Goal: Task Accomplishment & Management: Use online tool/utility

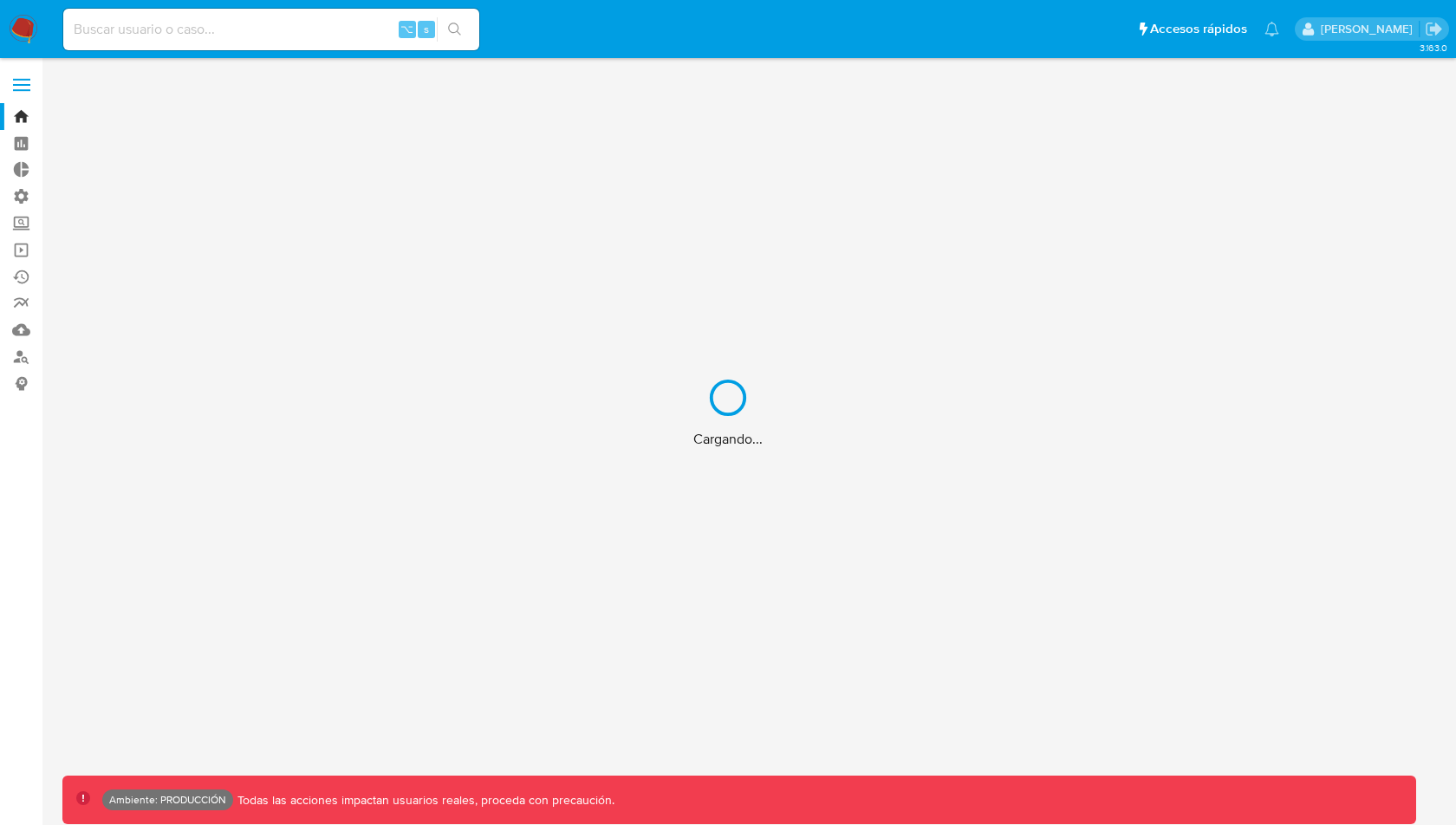
click at [22, 82] on div "Cargando..." at bounding box center [728, 412] width 1456 height 825
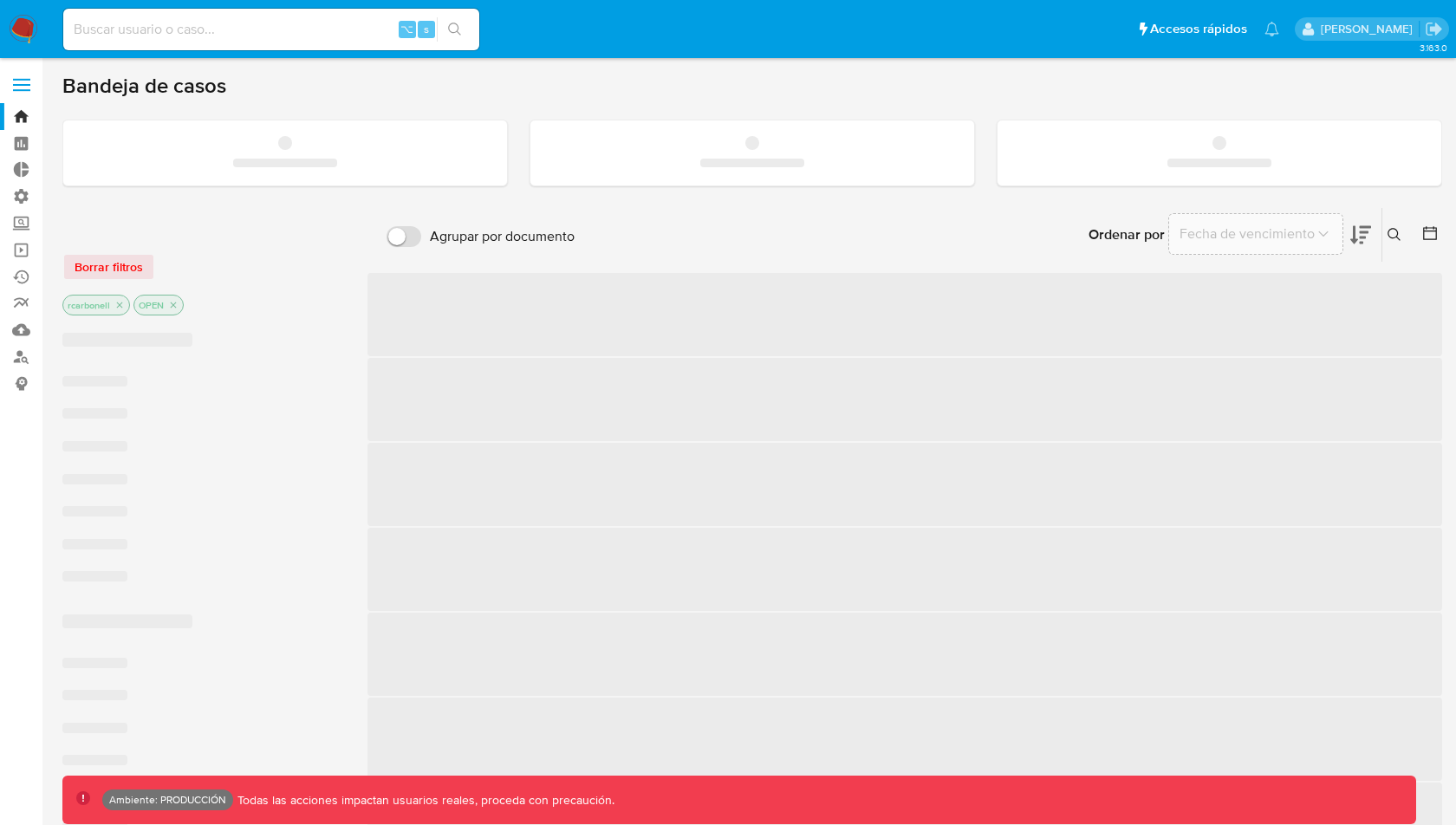
click at [23, 78] on span at bounding box center [22, 79] width 18 height 3
click at [0, 0] on input "checkbox" at bounding box center [0, 0] width 0 height 0
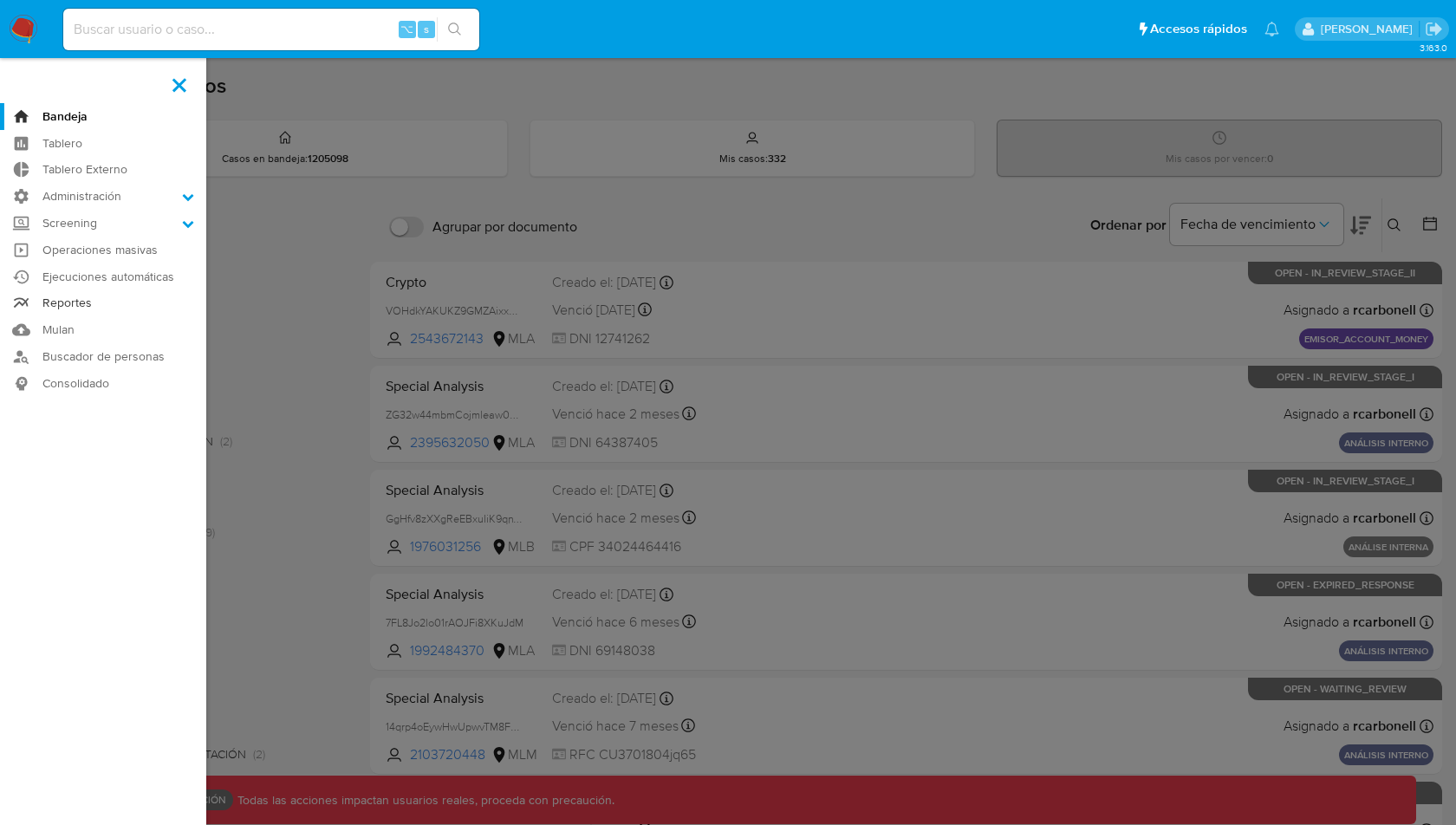
click at [70, 312] on link "Reportes" at bounding box center [103, 303] width 206 height 27
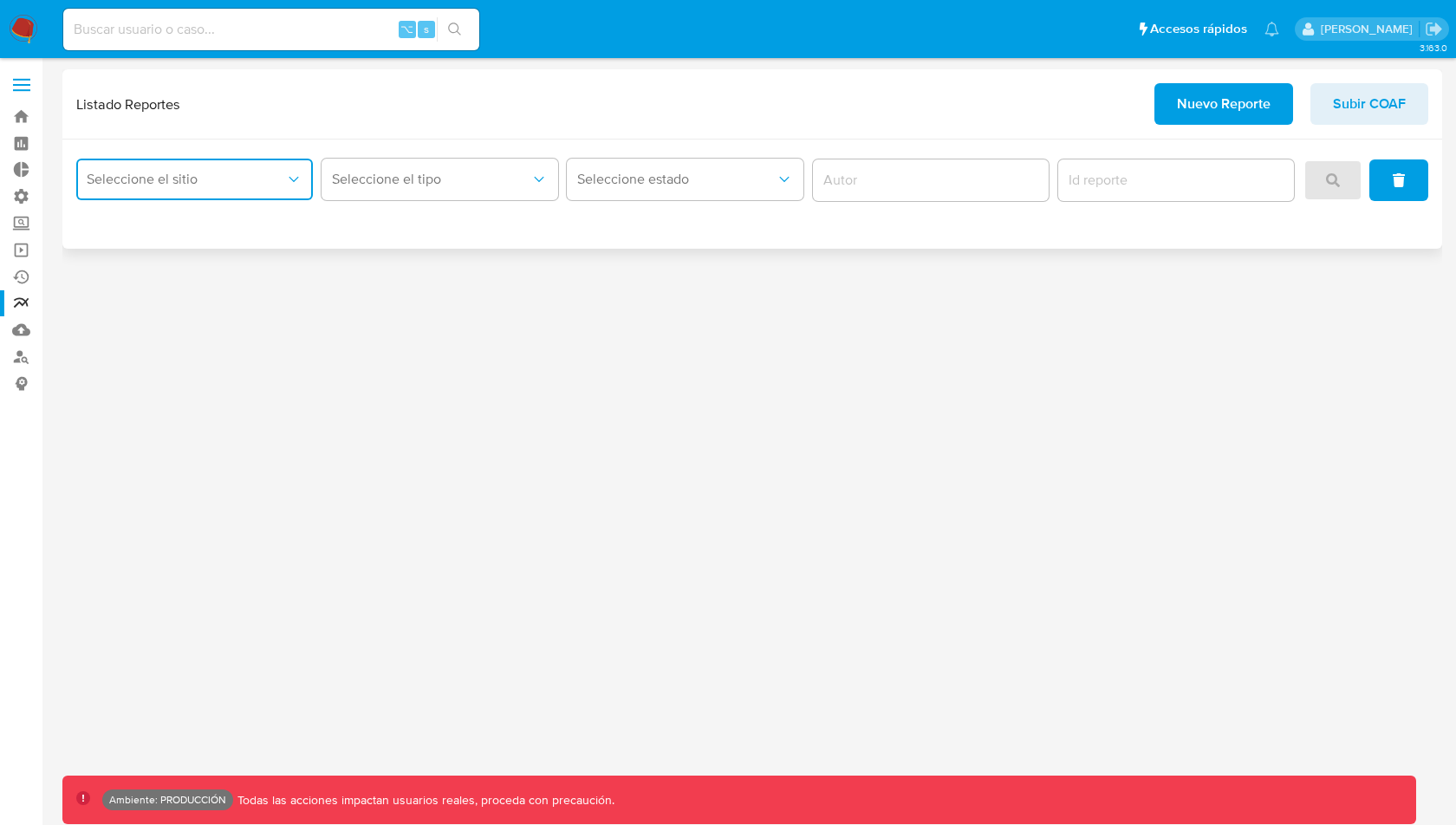
click at [148, 176] on span "Seleccione el sitio" at bounding box center [186, 180] width 198 height 18
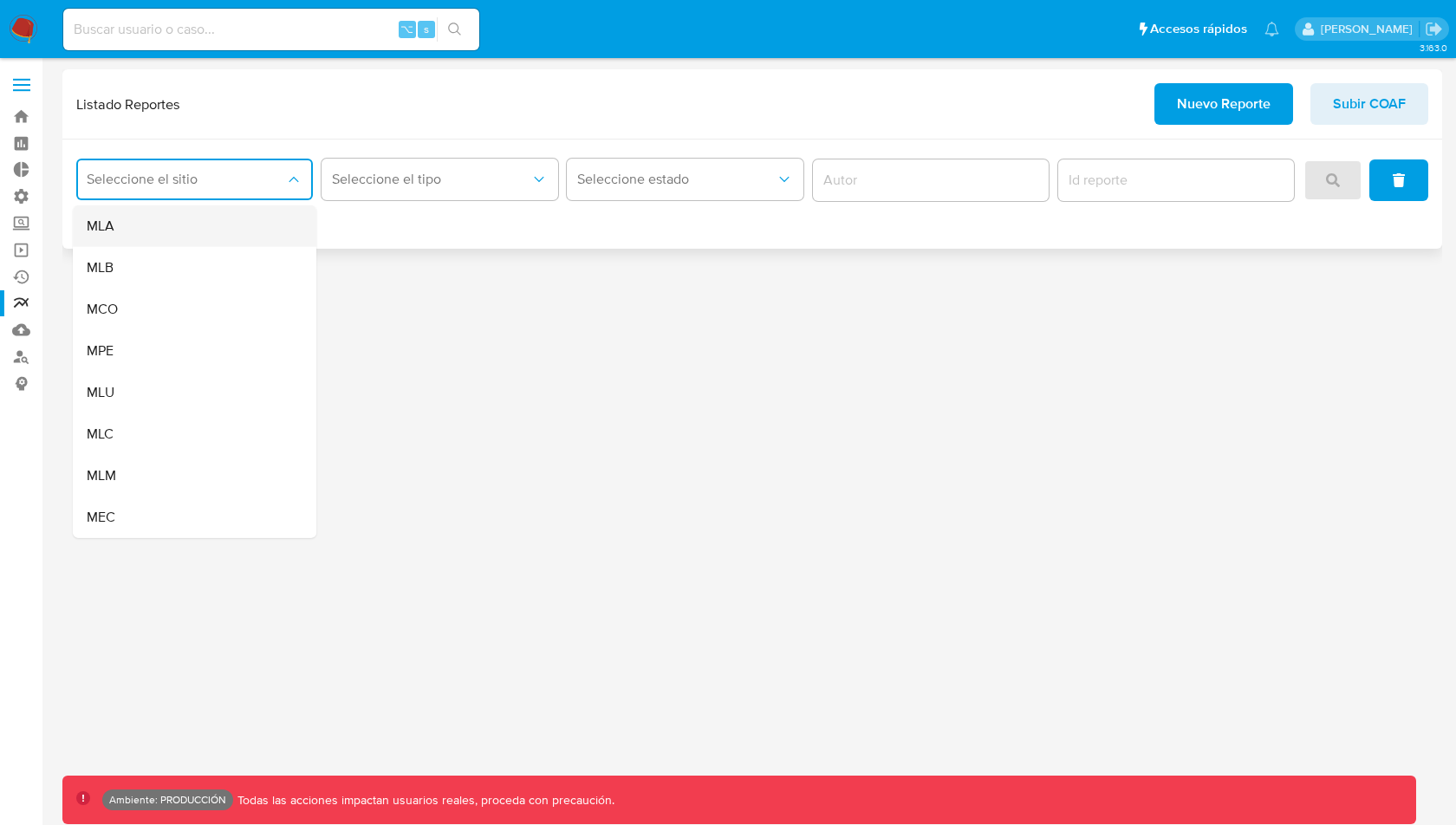
click at [127, 218] on div "MLA" at bounding box center [189, 225] width 205 height 42
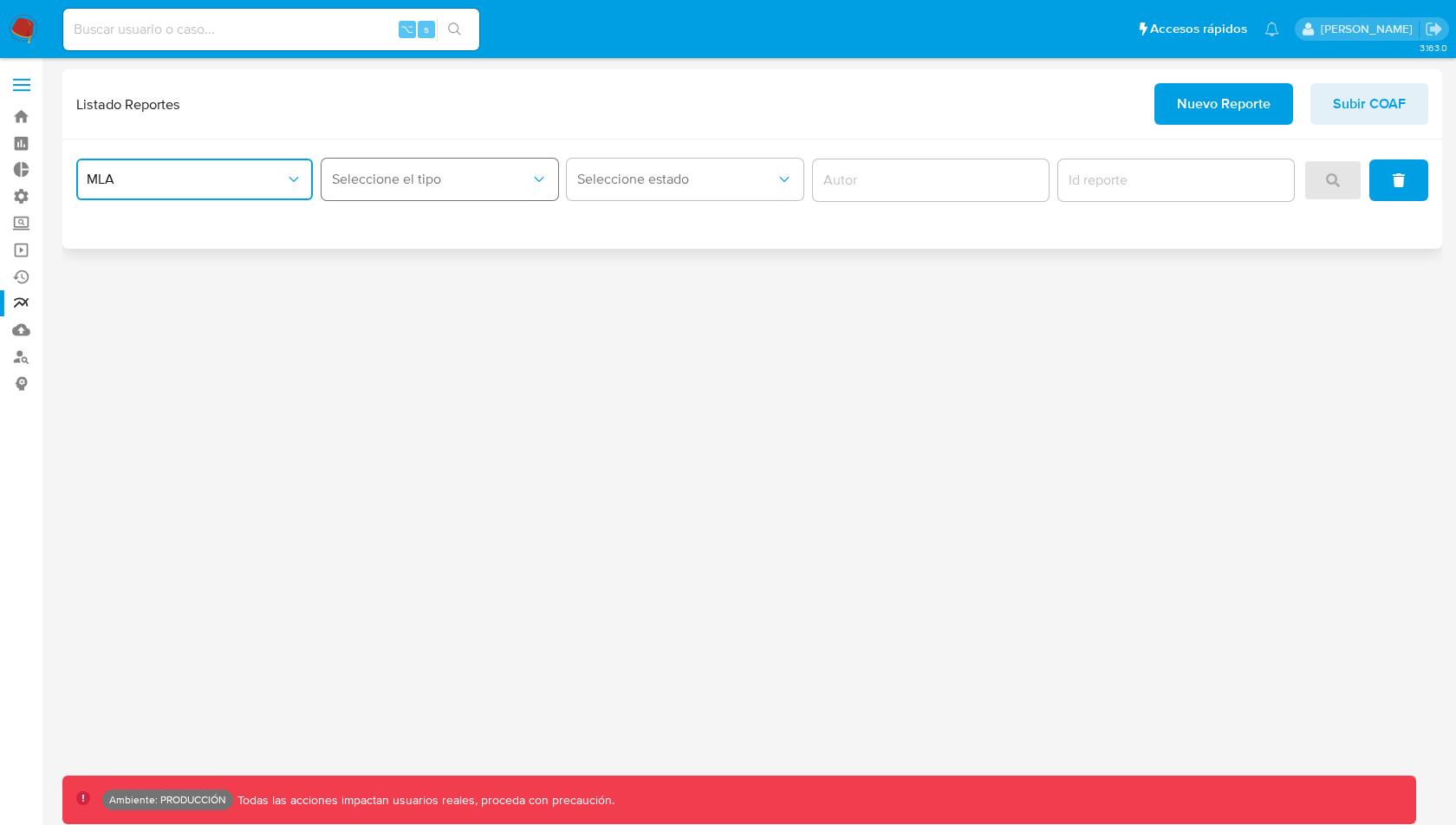
click at [418, 188] on button "Seleccione el tipo" at bounding box center [441, 179] width 237 height 42
